Goal: Task Accomplishment & Management: Manage account settings

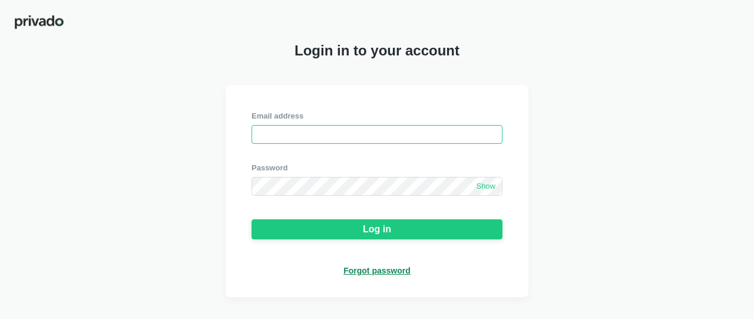
click at [288, 132] on input "email" at bounding box center [377, 134] width 251 height 19
type input "[EMAIL_ADDRESS][DOMAIN_NAME]"
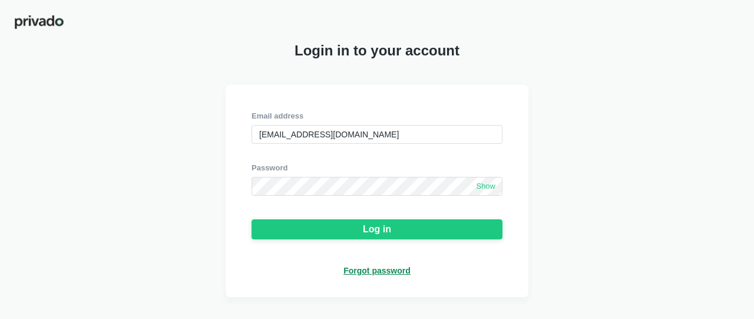
click at [484, 191] on span "Show" at bounding box center [485, 186] width 19 height 10
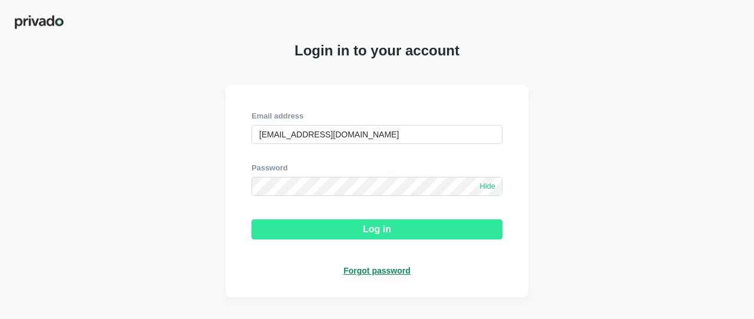
click at [328, 233] on button "Log in" at bounding box center [377, 229] width 251 height 20
click at [337, 226] on button "Log in" at bounding box center [377, 229] width 251 height 20
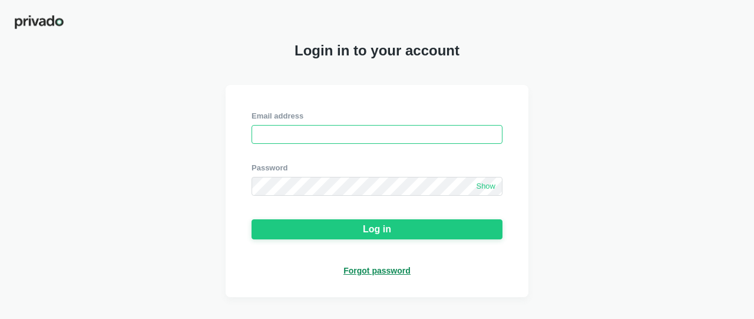
click at [302, 135] on input "email" at bounding box center [377, 134] width 251 height 19
type input "[EMAIL_ADDRESS][DOMAIN_NAME]"
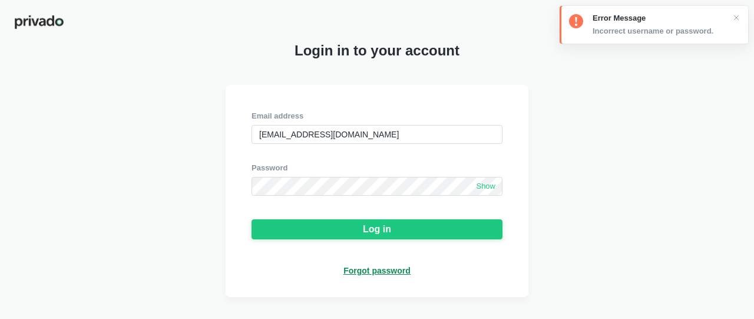
click at [489, 189] on span "Show" at bounding box center [485, 186] width 19 height 10
click at [458, 177] on div "Password Hide" at bounding box center [377, 179] width 251 height 33
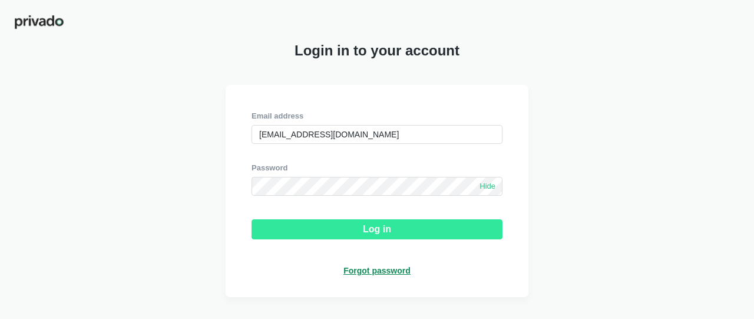
click at [365, 232] on div "Log in" at bounding box center [377, 229] width 28 height 11
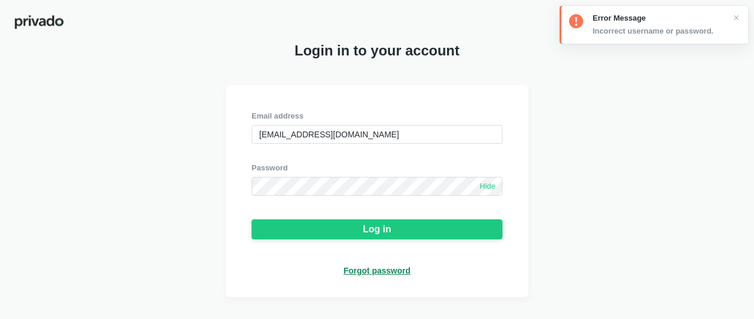
click at [366, 274] on div "Forgot password" at bounding box center [377, 270] width 67 height 11
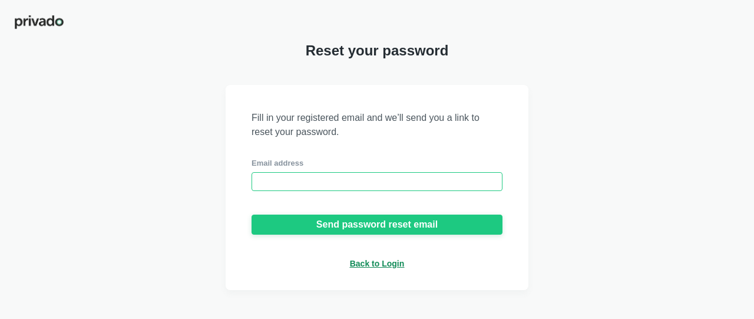
click at [300, 183] on input "email" at bounding box center [377, 181] width 251 height 19
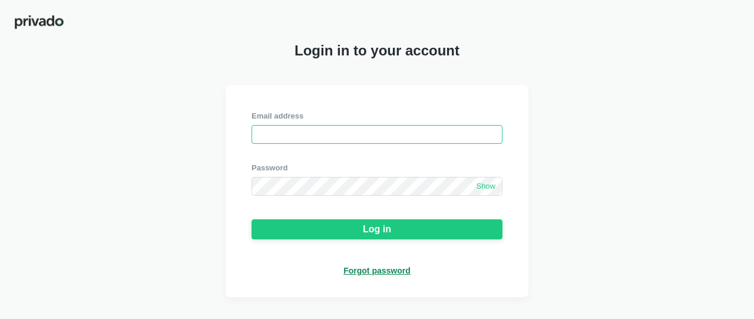
click at [267, 138] on input "email" at bounding box center [377, 134] width 251 height 19
type input "[DOMAIN_NAME]"
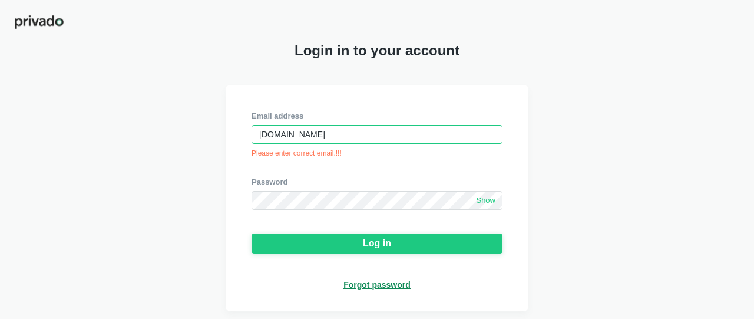
click at [346, 138] on input "[DOMAIN_NAME]" at bounding box center [377, 134] width 251 height 19
type input "[EMAIL_ADDRESS][DOMAIN_NAME]"
